Goal: Task Accomplishment & Management: Complete application form

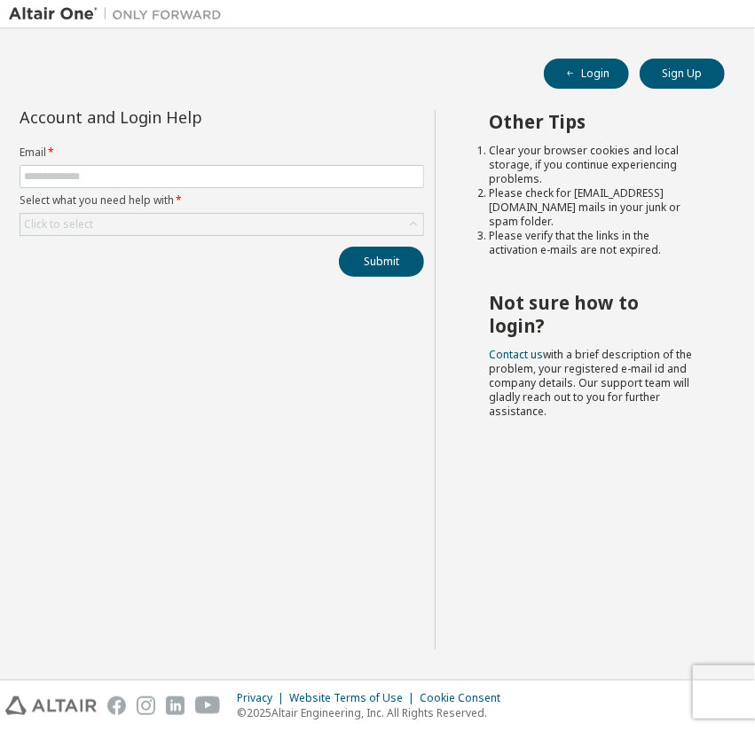
click at [243, 349] on div "Account and Login Help Email * Select what you need help with * Click to select…" at bounding box center [222, 379] width 426 height 539
click at [663, 81] on button "Sign Up" at bounding box center [681, 74] width 85 height 30
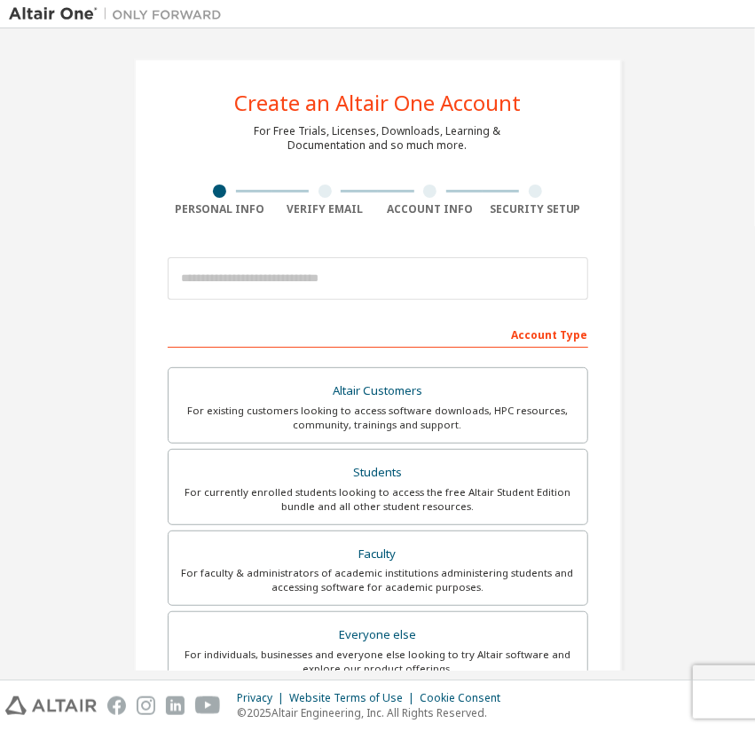
scroll to position [89, 0]
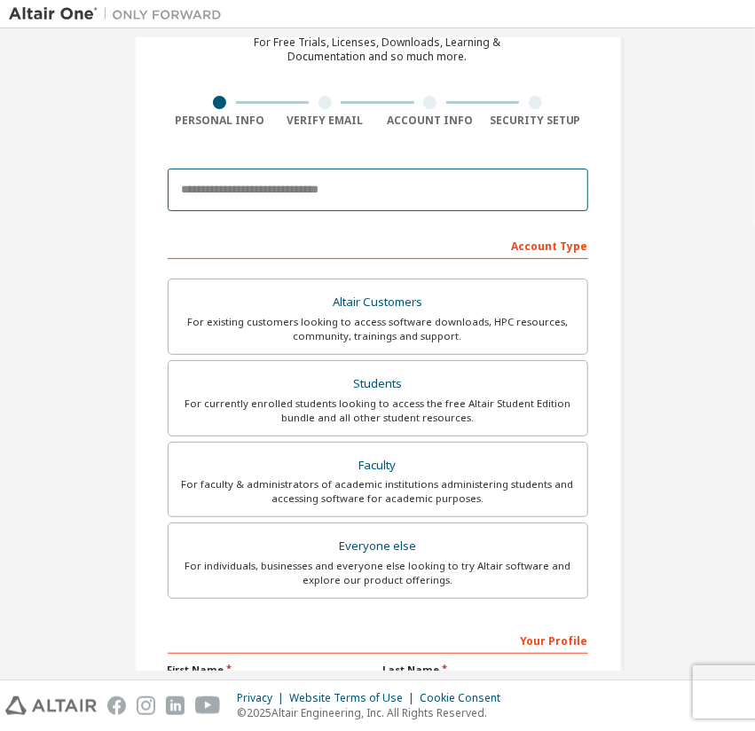
drag, startPoint x: 414, startPoint y: 194, endPoint x: 433, endPoint y: 185, distance: 20.6
click at [414, 194] on input "email" at bounding box center [378, 189] width 420 height 43
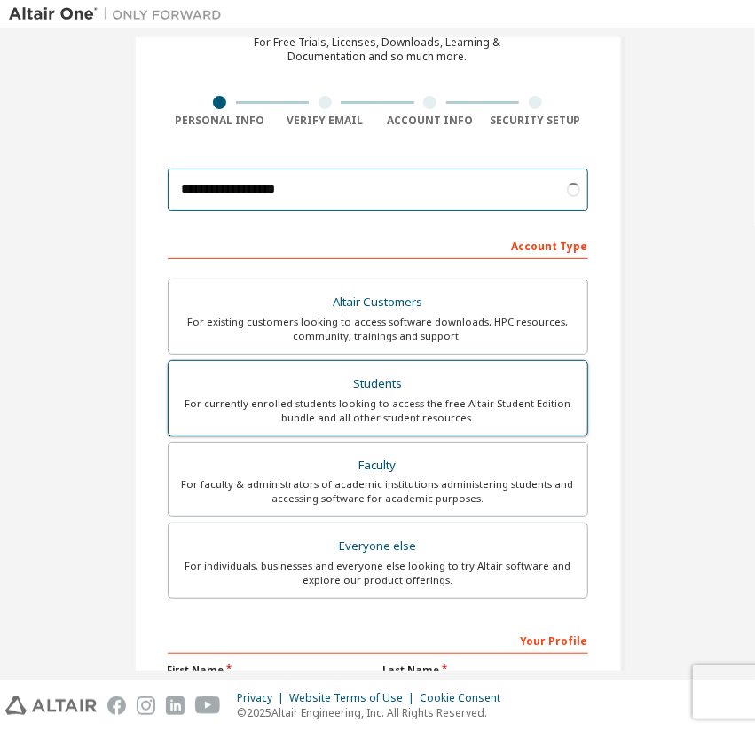
type input "**********"
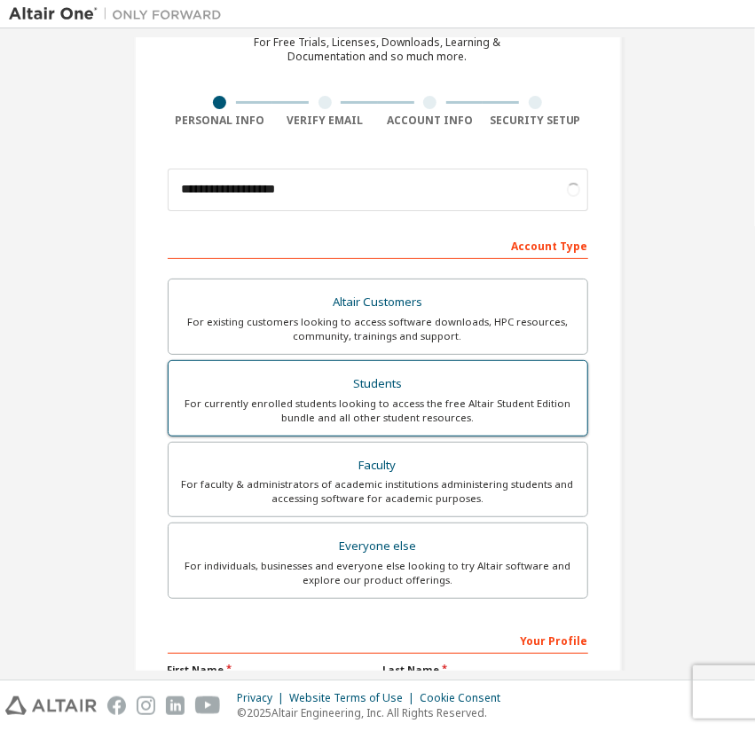
click at [375, 388] on div "Students" at bounding box center [377, 384] width 397 height 25
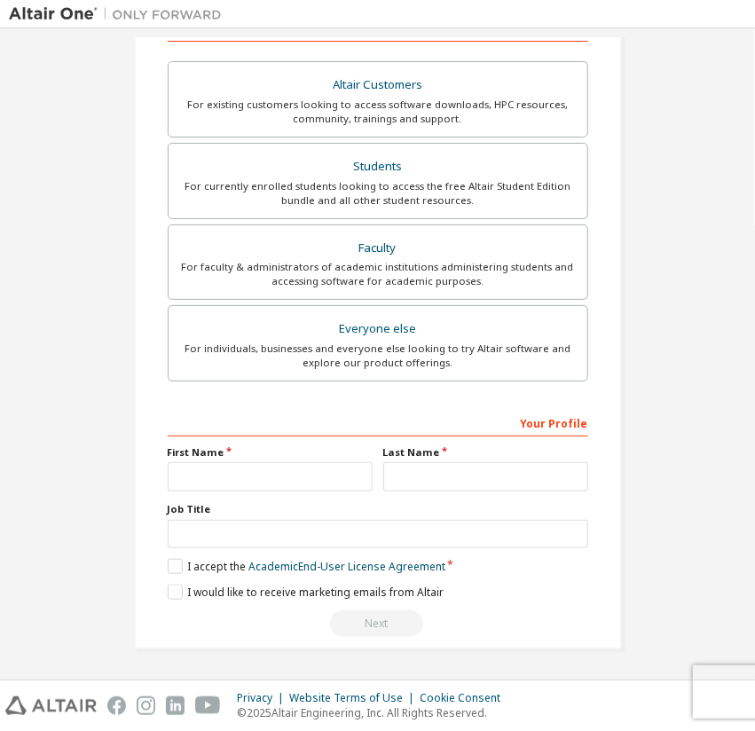
scroll to position [302, 0]
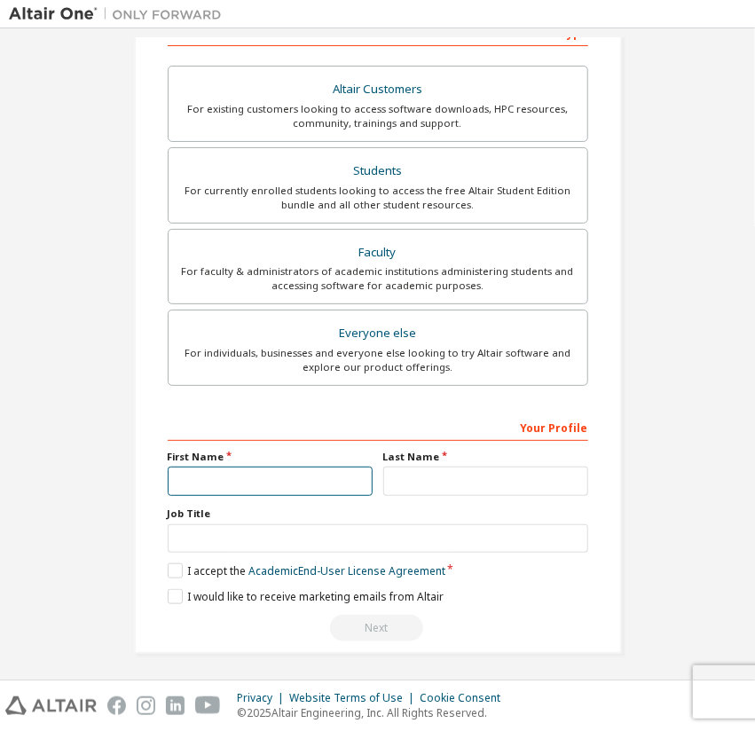
click at [271, 482] on input "text" at bounding box center [270, 480] width 205 height 29
type input "********"
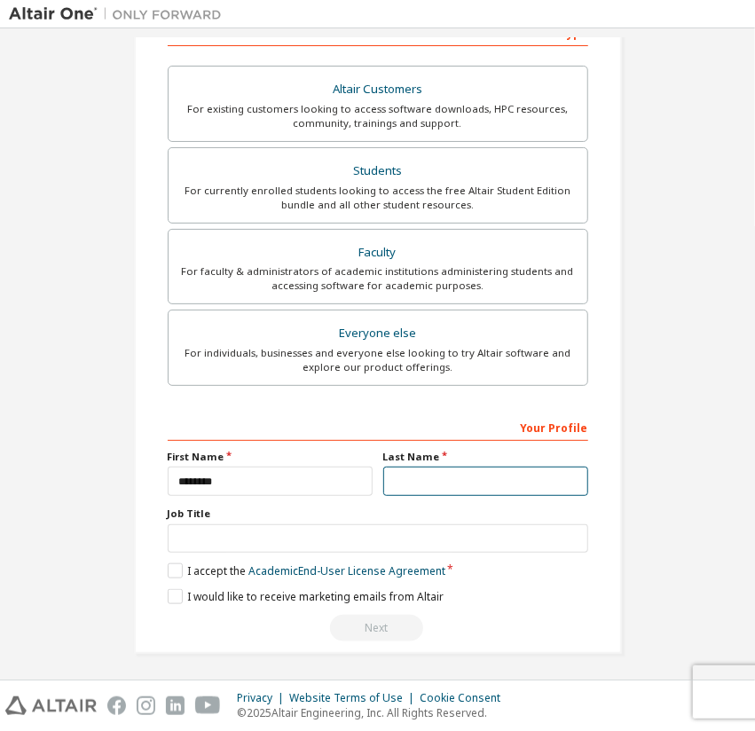
click at [421, 470] on input "text" at bounding box center [485, 480] width 205 height 29
type input "***"
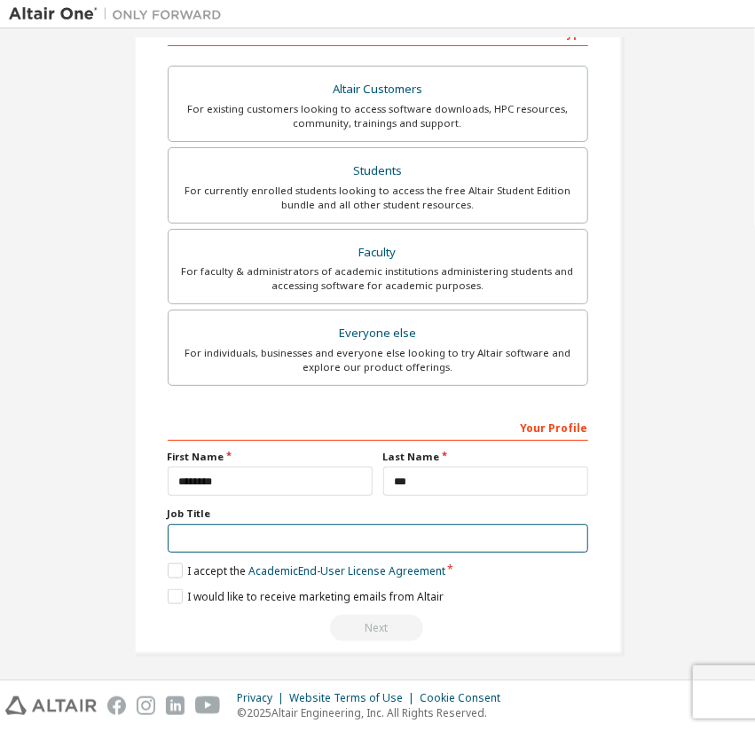
click at [364, 545] on input "text" at bounding box center [378, 538] width 420 height 29
type input "*******"
click at [176, 569] on label "I accept the Academic End-User License Agreement" at bounding box center [307, 570] width 278 height 15
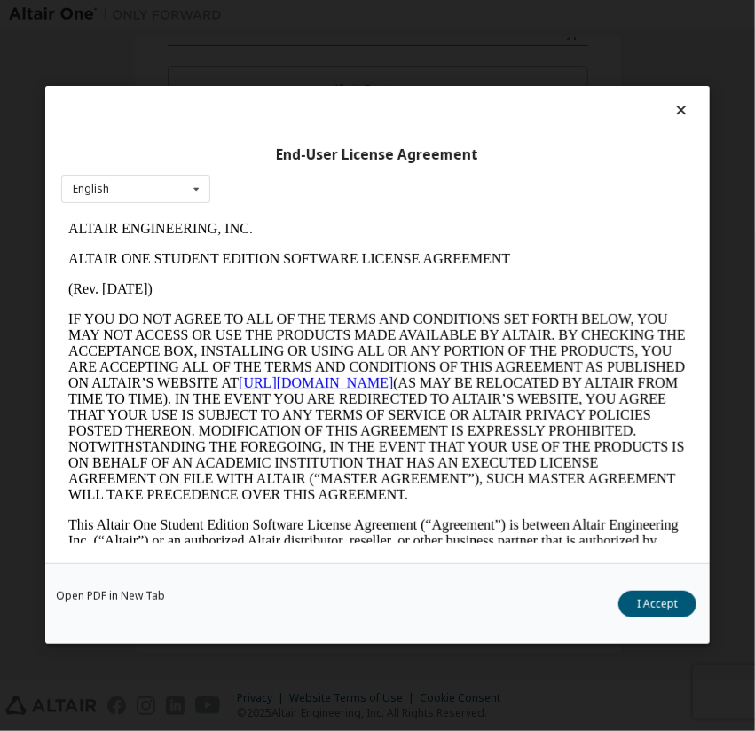
scroll to position [0, 0]
click at [642, 599] on button "I Accept" at bounding box center [657, 605] width 78 height 27
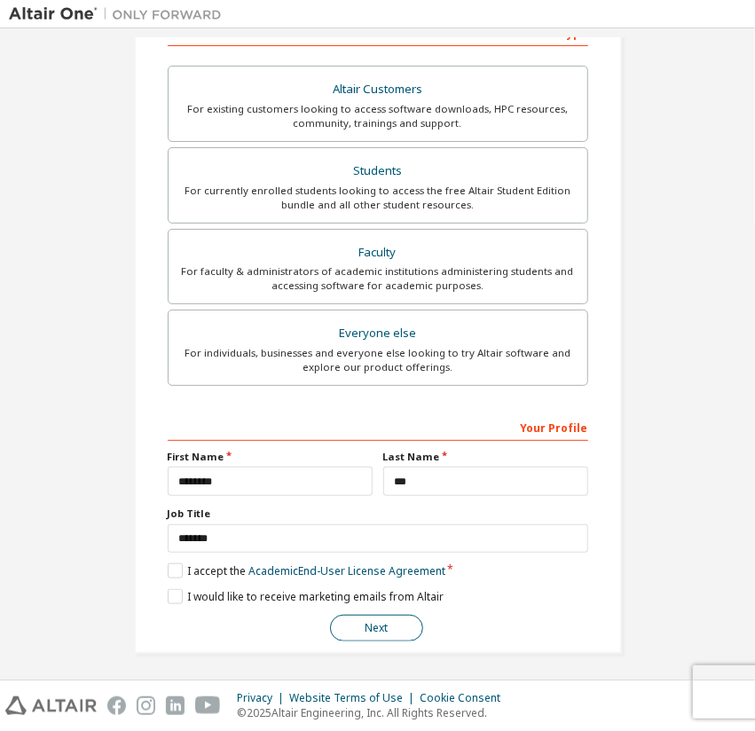
click at [387, 623] on button "Next" at bounding box center [376, 628] width 93 height 27
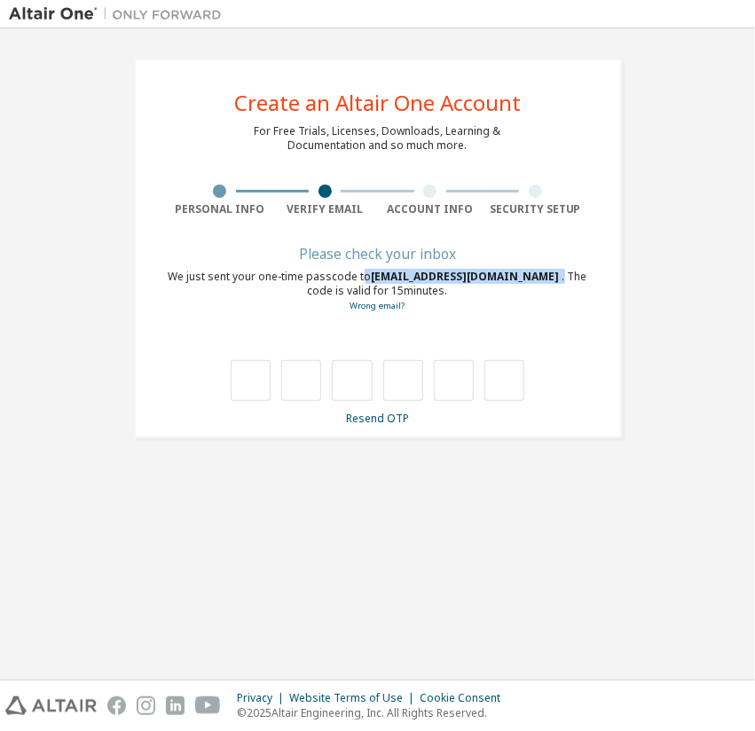
drag, startPoint x: 364, startPoint y: 276, endPoint x: 481, endPoint y: 276, distance: 117.1
click at [481, 276] on div "We just sent your one-time passcode to [EMAIL_ADDRESS][DOMAIN_NAME] . The code …" at bounding box center [378, 291] width 420 height 43
click at [502, 278] on div "We just sent your one-time passcode to [EMAIL_ADDRESS][DOMAIN_NAME] . The code …" at bounding box center [378, 291] width 420 height 43
click at [239, 372] on input "text" at bounding box center [251, 380] width 40 height 41
type input "*"
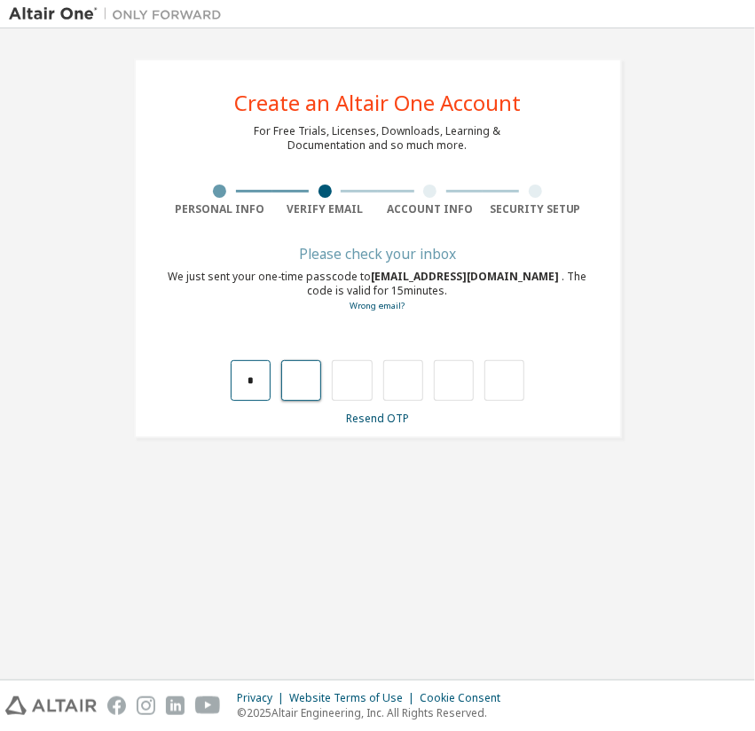
type input "*"
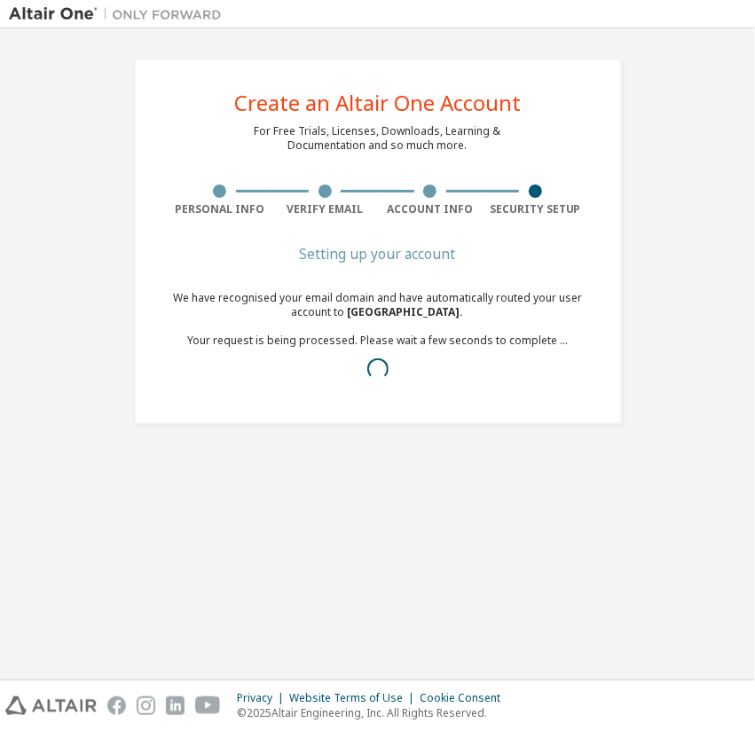
click at [92, 318] on div "Create an Altair One Account For Free Trials, Licenses, Downloads, Learning & D…" at bounding box center [377, 241] width 737 height 408
drag, startPoint x: 102, startPoint y: 321, endPoint x: 114, endPoint y: 322, distance: 11.6
click at [114, 322] on div "Create an Altair One Account For Free Trials, Licenses, Downloads, Learning & D…" at bounding box center [377, 241] width 737 height 408
